Goal: Information Seeking & Learning: Learn about a topic

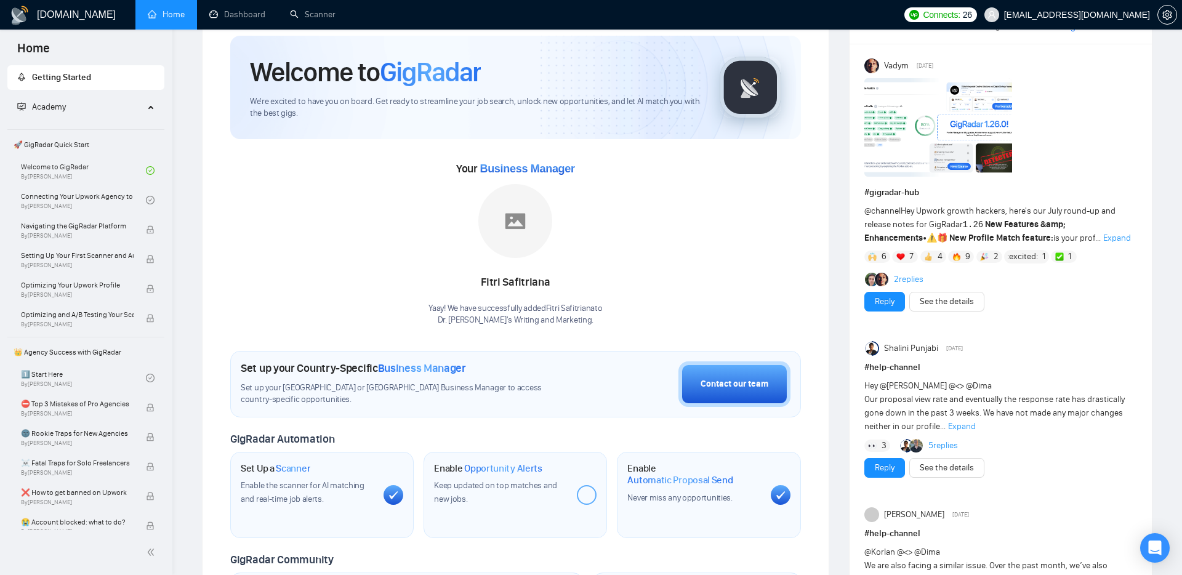
scroll to position [37, 0]
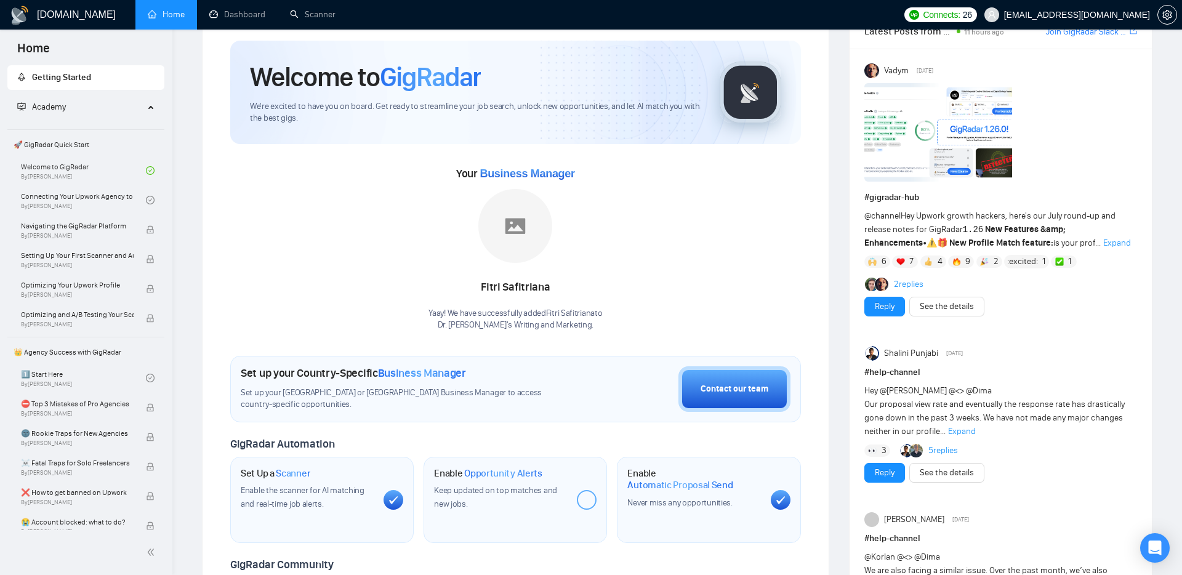
click at [1103, 239] on span "Expand" at bounding box center [1117, 243] width 28 height 10
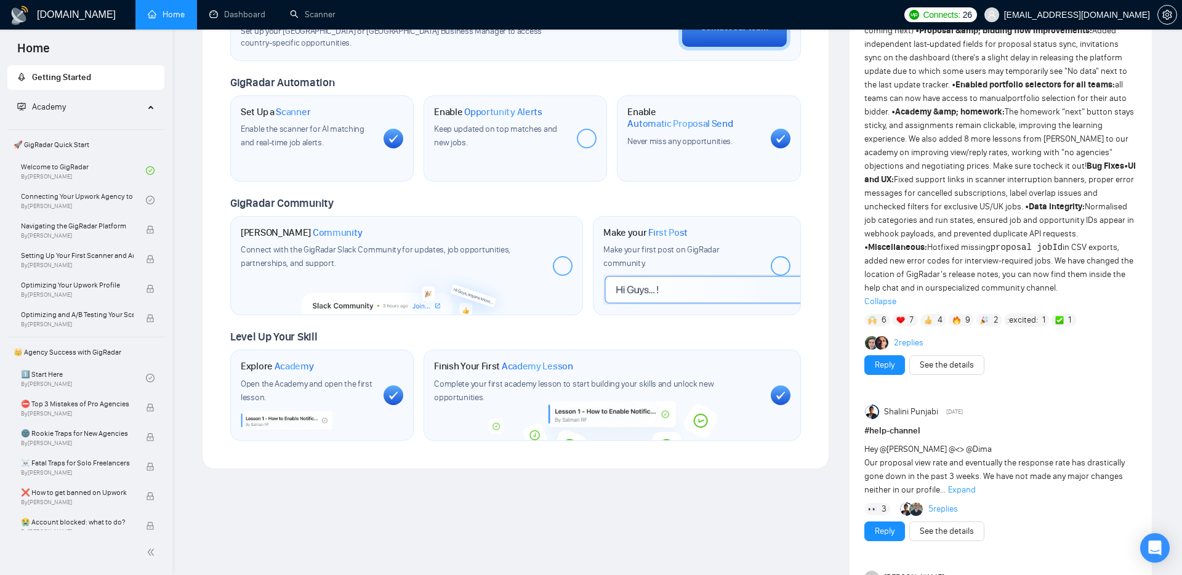
scroll to position [451, 0]
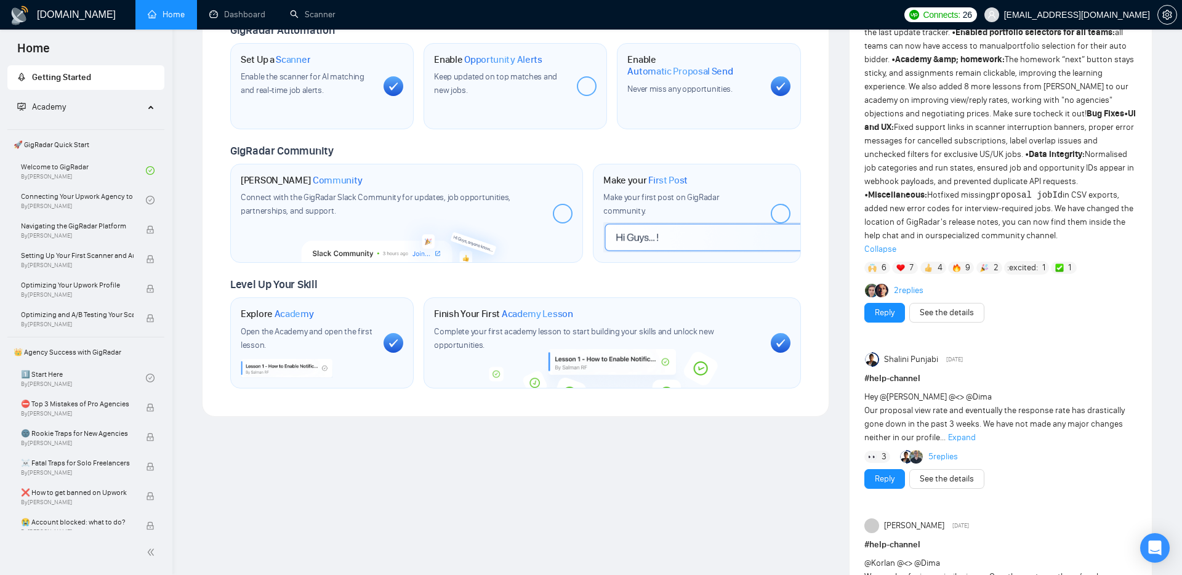
click at [963, 437] on span "Expand" at bounding box center [962, 437] width 28 height 10
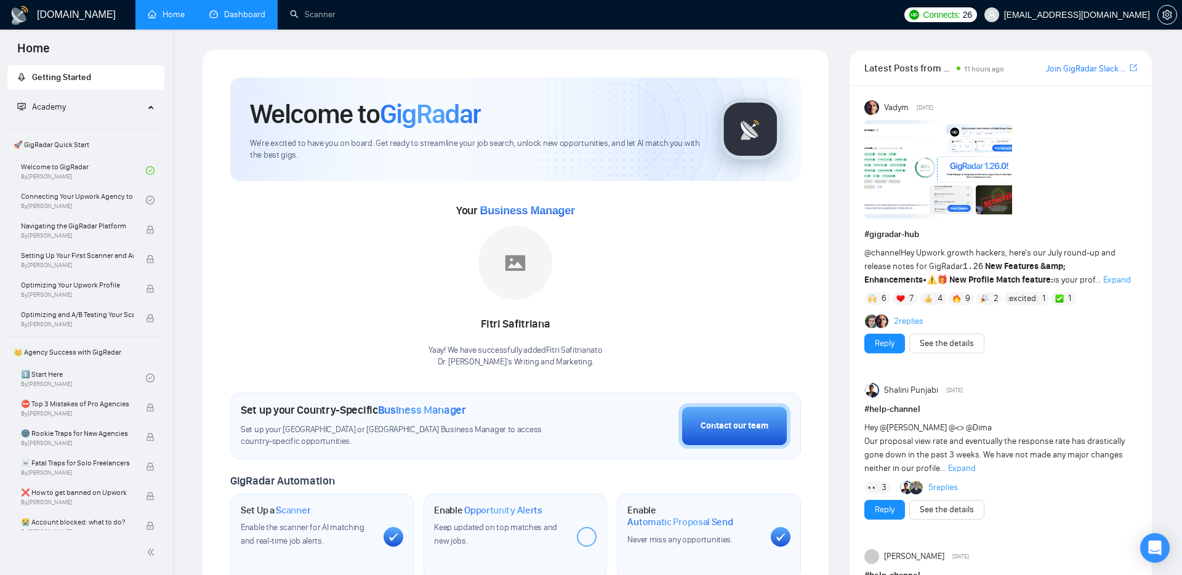
click at [228, 12] on link "Dashboard" at bounding box center [237, 14] width 56 height 10
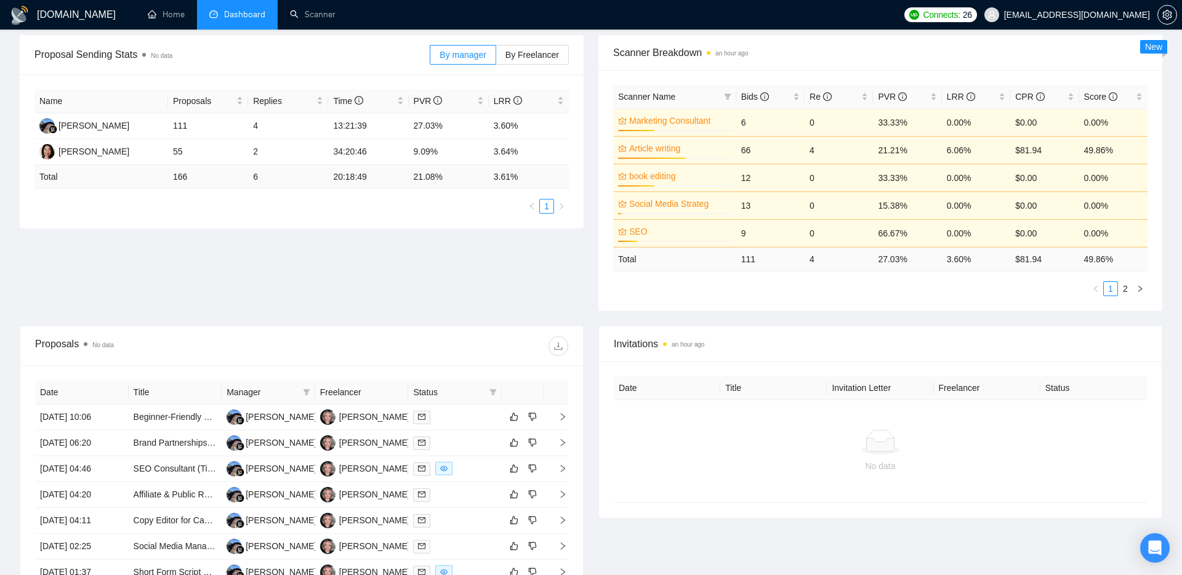
scroll to position [185, 0]
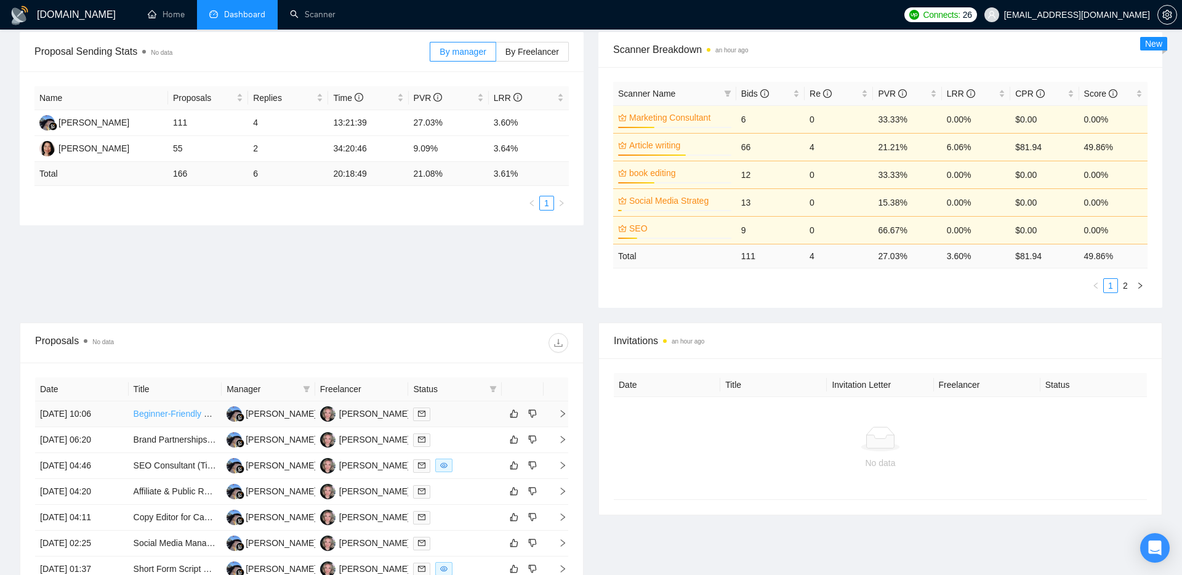
click at [187, 416] on link "Beginner-Friendly Online Content Writer Needed" at bounding box center [227, 414] width 186 height 10
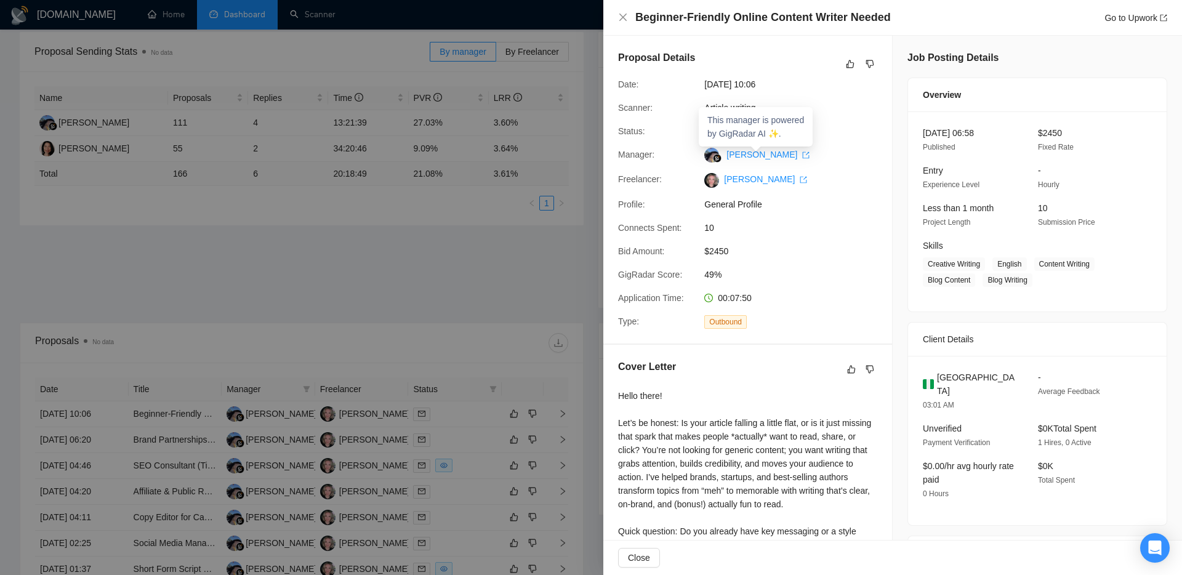
click at [829, 142] on div "Proposal Details Date: [DATE] 10:06 Scanner: Article writing Status: Sent Manag…" at bounding box center [747, 190] width 289 height 308
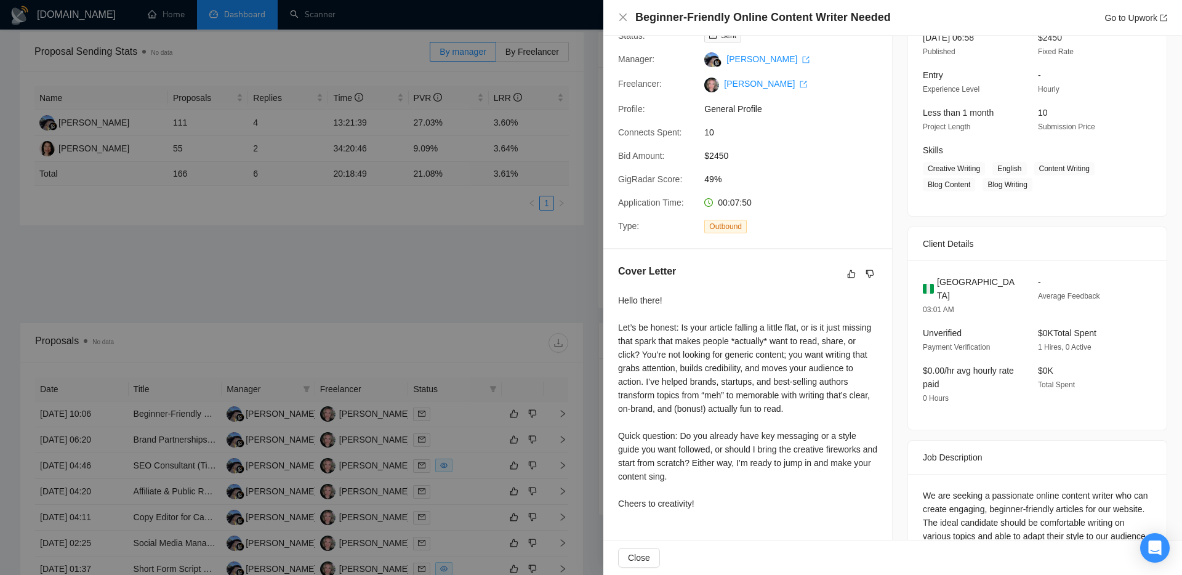
scroll to position [0, 0]
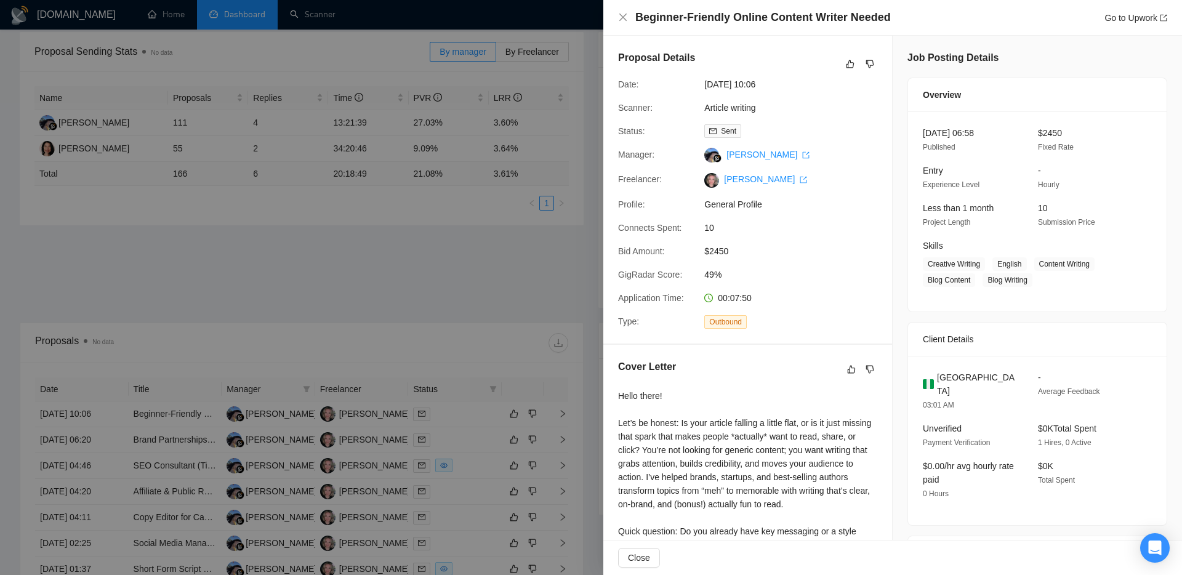
click at [508, 278] on div at bounding box center [591, 287] width 1182 height 575
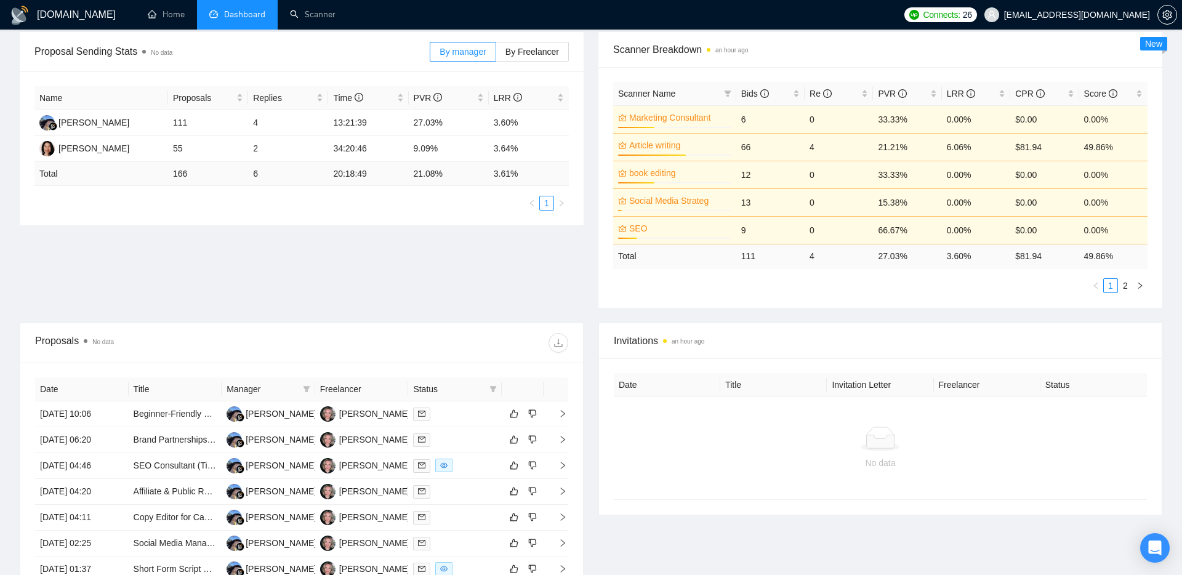
click at [402, 312] on div "Proposal Sending Stats No data By manager By Freelancer Name Proposals Replies …" at bounding box center [590, 177] width 1157 height 291
